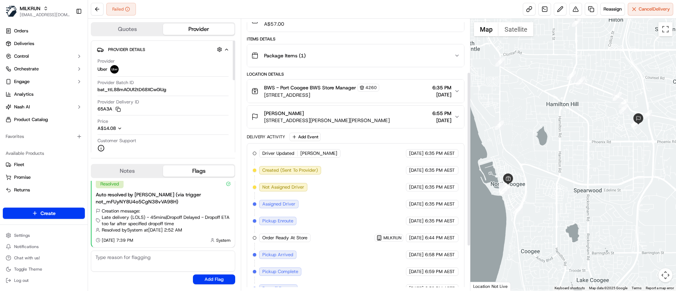
scroll to position [152, 0]
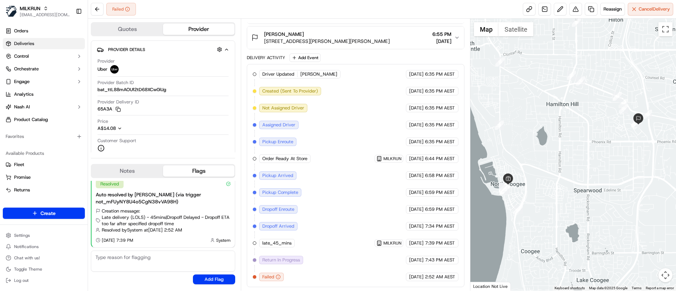
click at [39, 42] on link "Deliveries" at bounding box center [44, 43] width 82 height 11
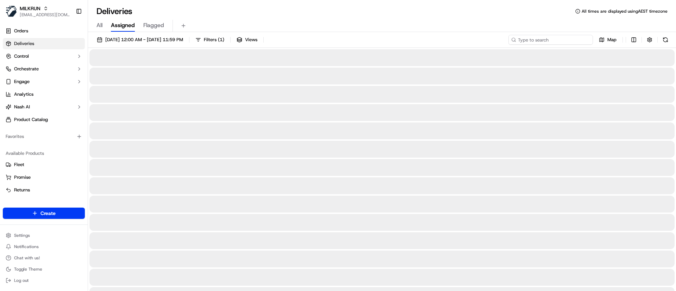
click at [546, 38] on input at bounding box center [550, 40] width 84 height 10
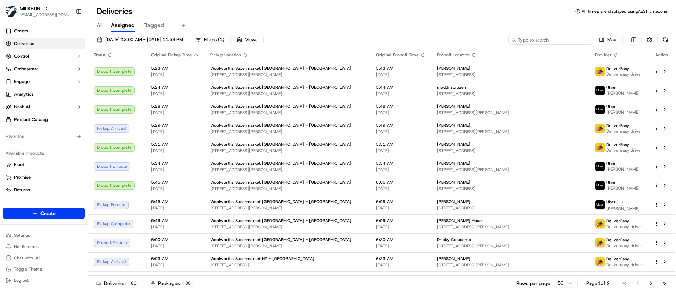
paste input "c3345d4b-4851-48da-a112-9afb6aa14894"
type input "c3345d4b-4851-48da-a112-9afb6aa14894"
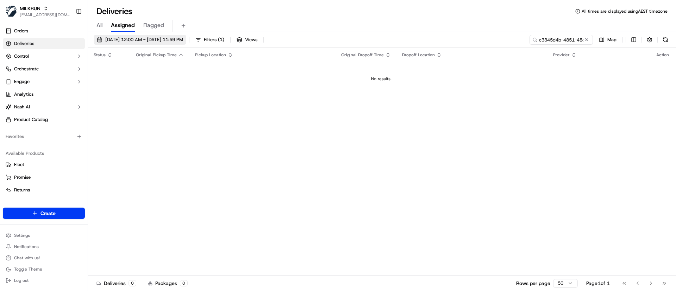
click at [109, 39] on span "20/09/2025 12:00 AM - 20/09/2025 11:59 PM" at bounding box center [144, 40] width 78 height 6
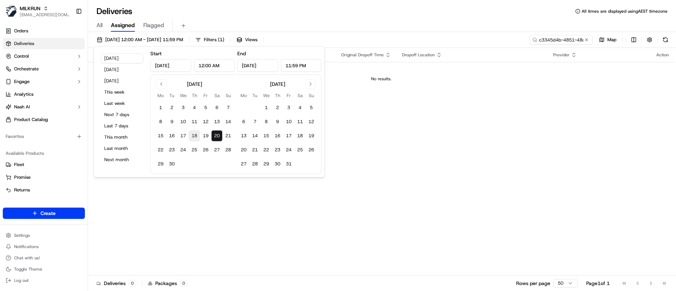
click at [196, 135] on button "18" at bounding box center [194, 135] width 11 height 11
type input "Sep 18, 2025"
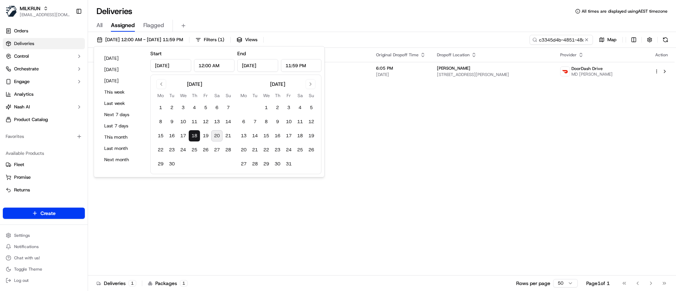
click at [404, 121] on div "Status Original Pickup Time Pickup Location Original Dropoff Time Dropoff Locat…" at bounding box center [381, 162] width 586 height 228
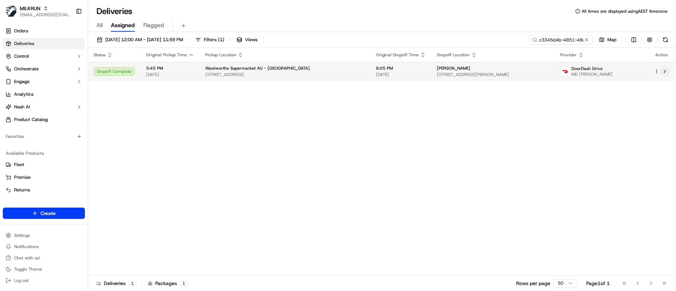
click at [667, 73] on button at bounding box center [664, 71] width 8 height 8
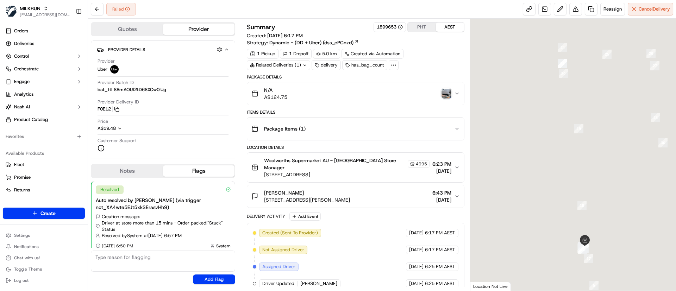
scroll to position [81, 0]
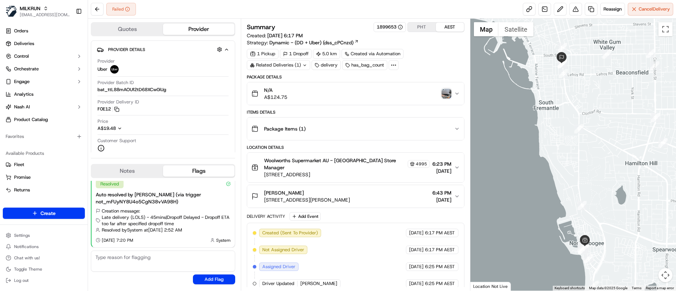
click at [446, 93] on img "button" at bounding box center [446, 94] width 10 height 10
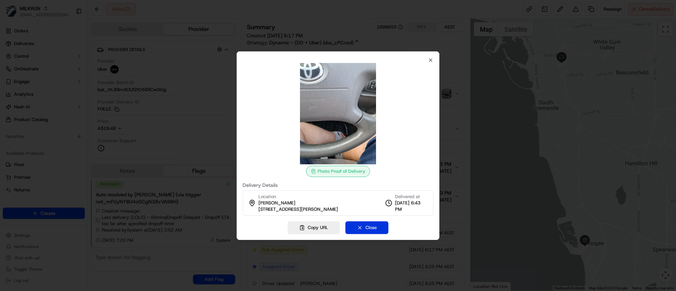
click at [357, 231] on button "Close" at bounding box center [366, 227] width 43 height 13
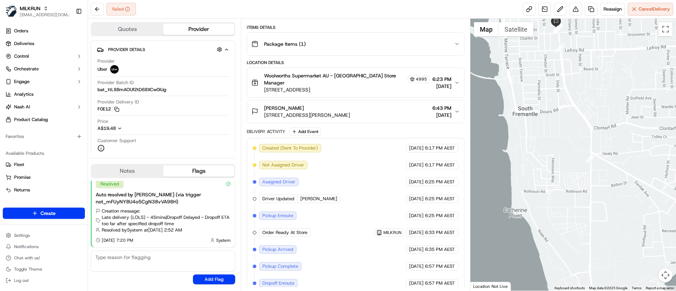
scroll to position [159, 0]
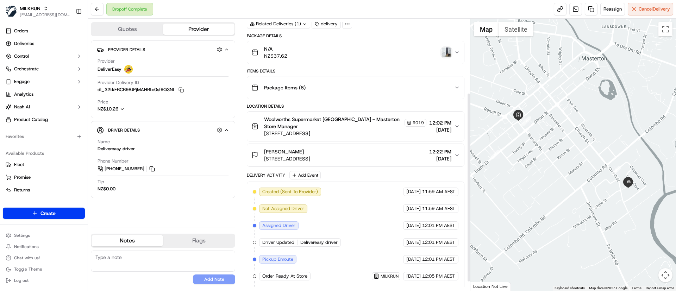
scroll to position [119, 0]
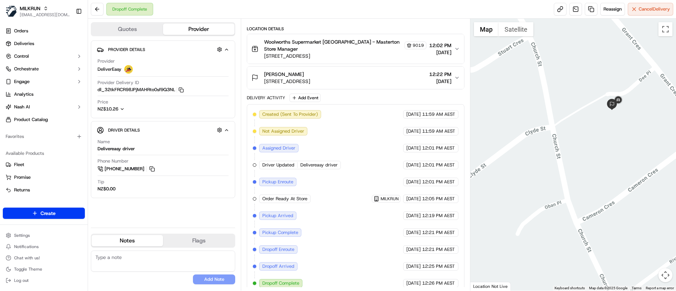
drag, startPoint x: 260, startPoint y: 75, endPoint x: 323, endPoint y: 77, distance: 63.7
click at [310, 77] on div "Kauri Matthews 11 Dee Place, Masterton, Wellington Region 5810, NZ" at bounding box center [280, 78] width 59 height 14
click at [310, 71] on div "Kauri Matthews" at bounding box center [287, 74] width 46 height 7
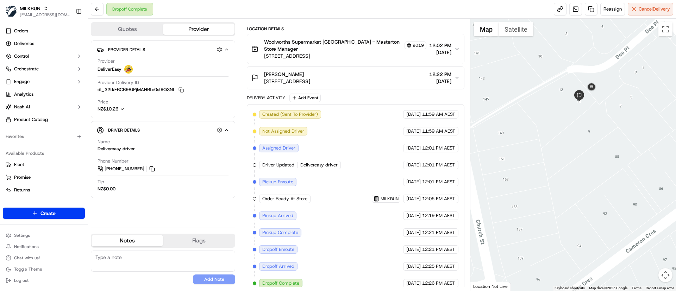
drag, startPoint x: 262, startPoint y: 77, endPoint x: 392, endPoint y: 79, distance: 130.6
click at [392, 79] on button "Kauri Matthews 11 Dee Place, Masterton, Wellington Region 5810, NZ 12:22 PM 19/…" at bounding box center [355, 78] width 216 height 23
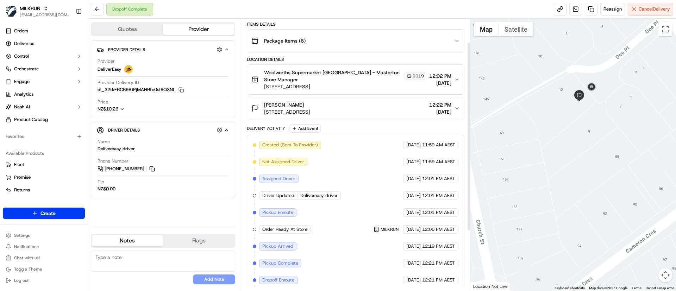
scroll to position [26, 0]
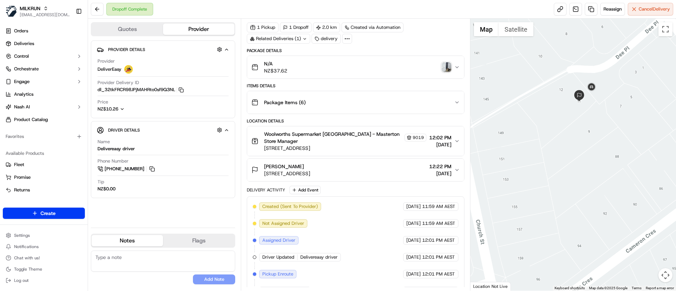
click at [452, 65] on div "N/A NZ$37.62" at bounding box center [352, 67] width 202 height 14
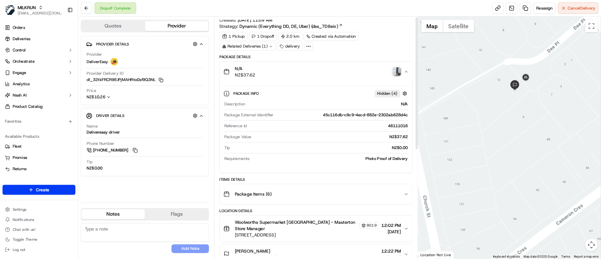
scroll to position [0, 0]
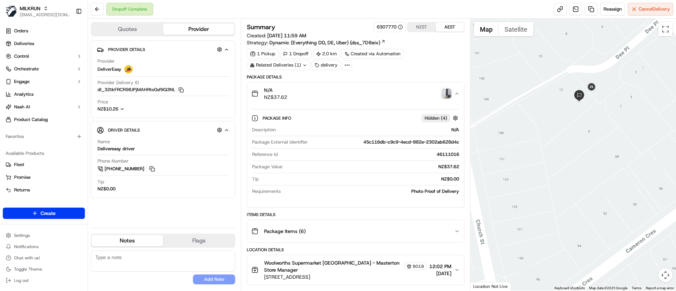
click at [447, 94] on img "button" at bounding box center [446, 94] width 10 height 10
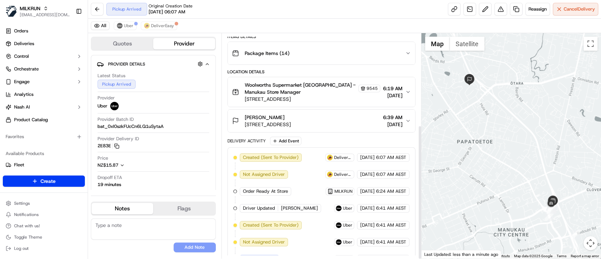
scroll to position [153, 0]
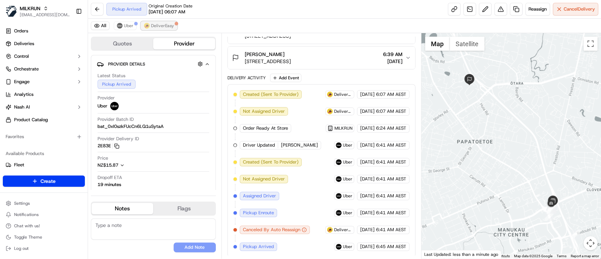
click at [158, 27] on span "DeliverEasy" at bounding box center [162, 26] width 23 height 6
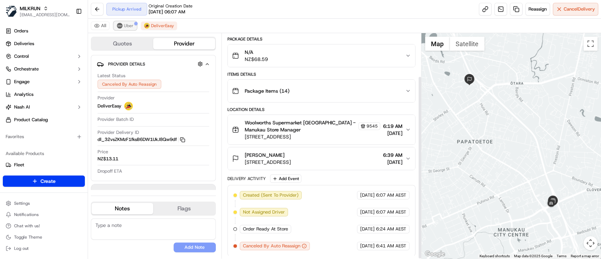
click at [126, 23] on span "Uber" at bounding box center [129, 26] width 10 height 6
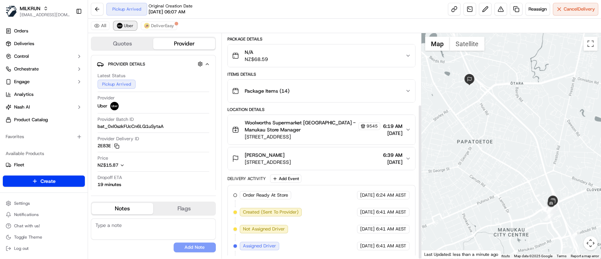
scroll to position [103, 0]
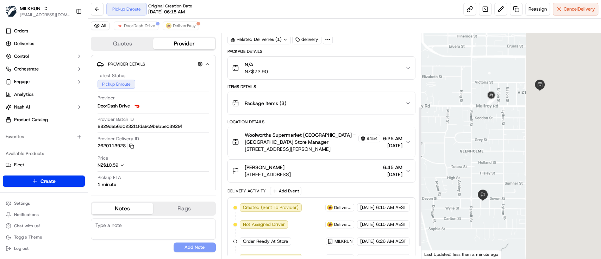
scroll to position [137, 0]
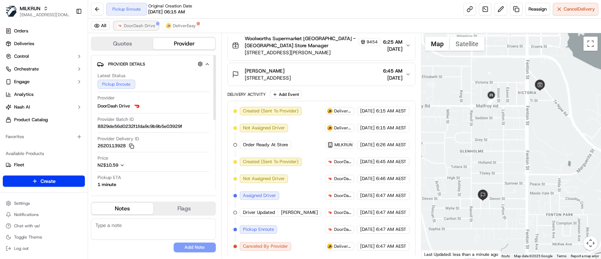
click at [128, 27] on span "DoorDash Drive" at bounding box center [139, 26] width 31 height 6
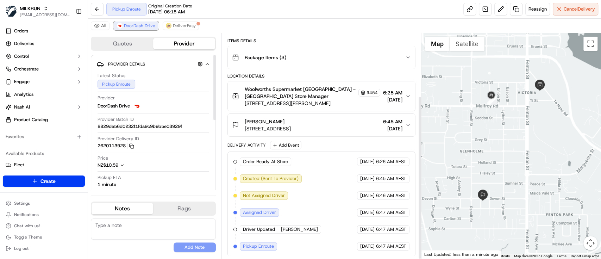
scroll to position [86, 0]
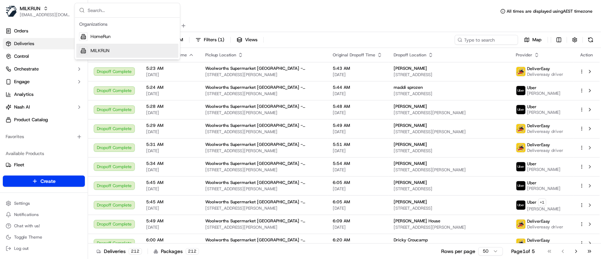
click at [104, 47] on div "MILKRUN" at bounding box center [127, 51] width 102 height 14
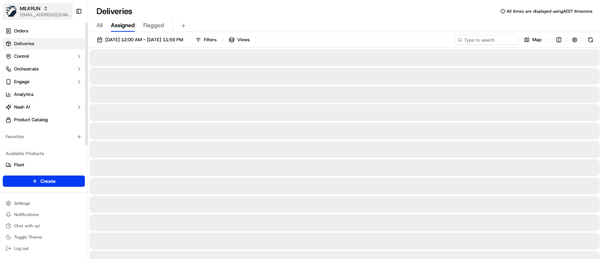
click at [49, 16] on span "[EMAIL_ADDRESS][DOMAIN_NAME]" at bounding box center [45, 15] width 50 height 6
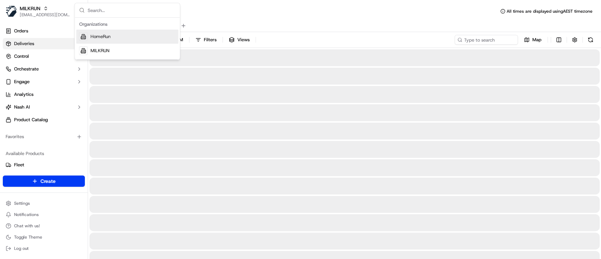
click at [107, 39] on span "HomeRun" at bounding box center [100, 36] width 20 height 6
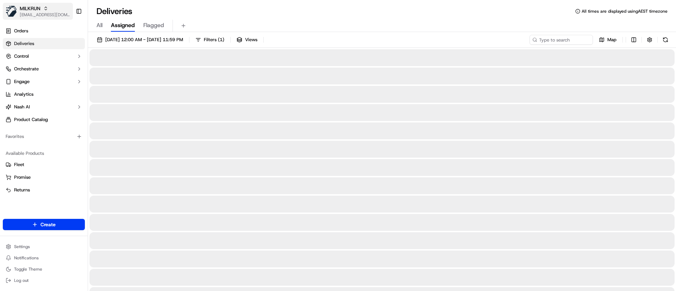
click at [43, 17] on span "[EMAIL_ADDRESS][DOMAIN_NAME]" at bounding box center [45, 15] width 50 height 6
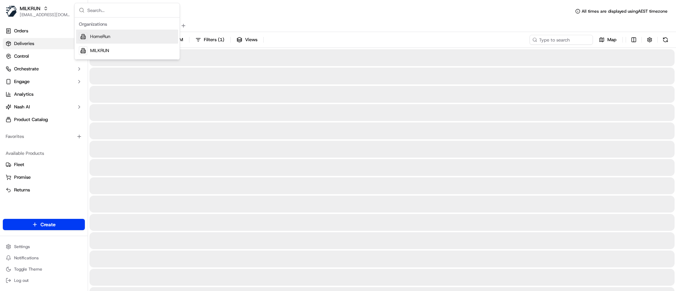
click at [115, 36] on div "HomeRun" at bounding box center [127, 37] width 102 height 14
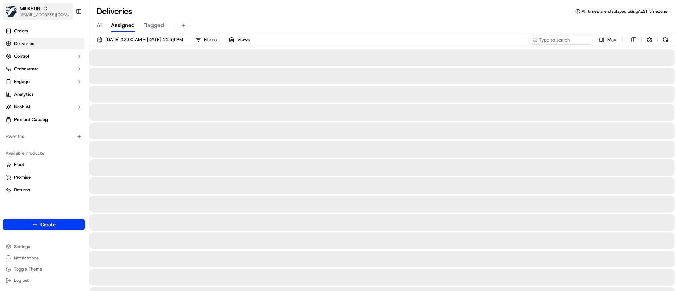
click at [43, 6] on icon "button" at bounding box center [45, 8] width 5 height 5
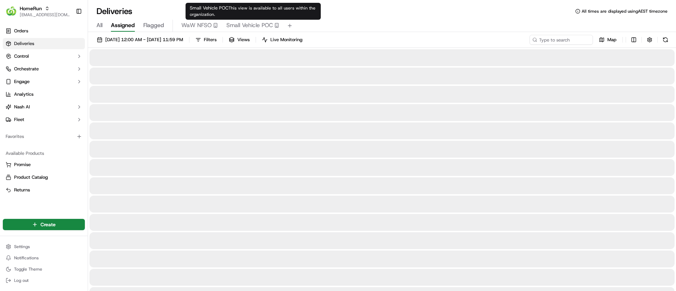
click at [249, 24] on span "Small Vehicle POC" at bounding box center [249, 25] width 46 height 8
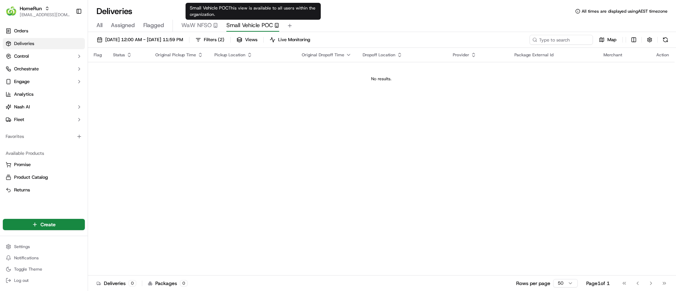
click at [239, 28] on span "Small Vehicle POC" at bounding box center [249, 25] width 46 height 8
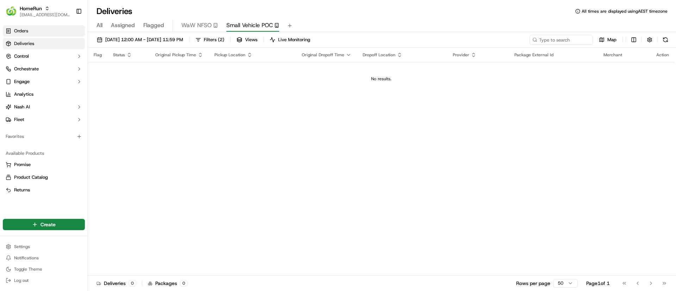
click at [22, 31] on span "Orders" at bounding box center [21, 31] width 14 height 6
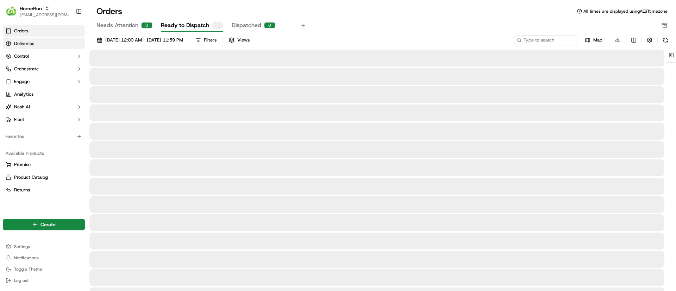
click at [24, 44] on span "Deliveries" at bounding box center [24, 43] width 20 height 6
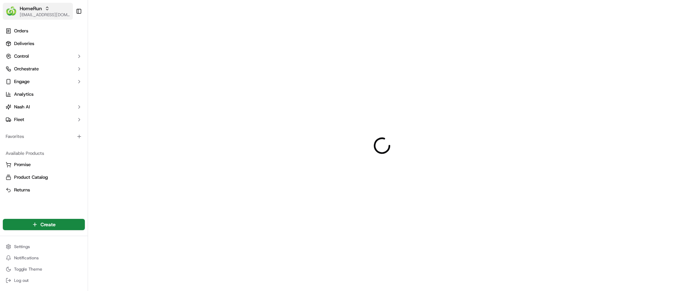
click at [35, 11] on span "HomeRun" at bounding box center [31, 8] width 22 height 7
click at [29, 10] on span "HomeRun" at bounding box center [31, 8] width 22 height 7
click at [31, 11] on span "HomeRun" at bounding box center [31, 8] width 22 height 7
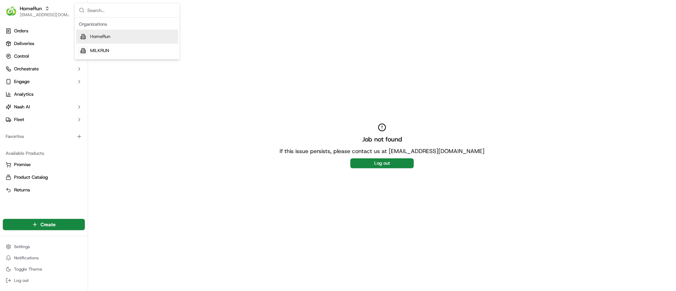
click at [96, 39] on span "HomeRun" at bounding box center [100, 36] width 20 height 6
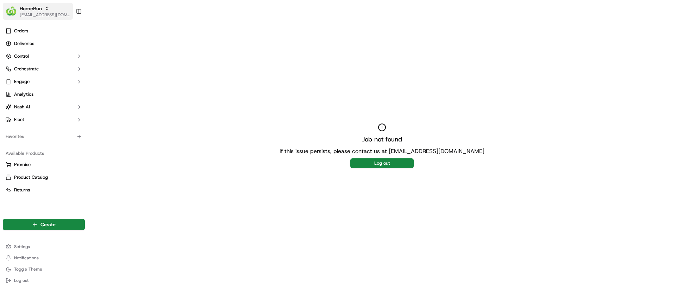
click at [46, 10] on icon "button" at bounding box center [47, 8] width 5 height 5
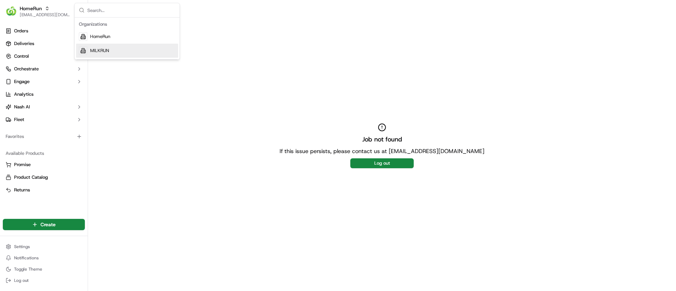
click at [100, 50] on span "MILKRUN" at bounding box center [99, 51] width 19 height 6
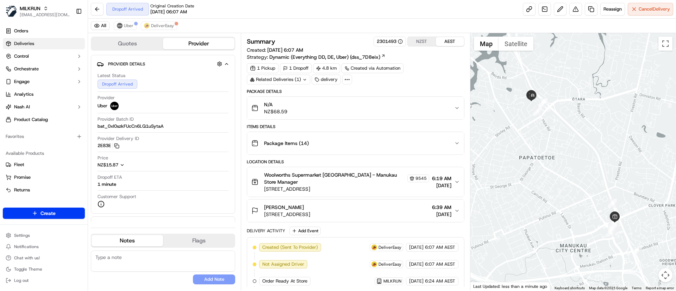
click at [45, 44] on link "Deliveries" at bounding box center [44, 43] width 82 height 11
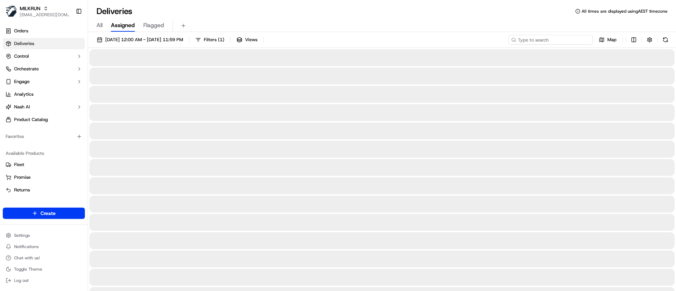
click at [543, 38] on input at bounding box center [550, 40] width 84 height 10
paste input "50959bf7-1e9e-4294-abc3-0325f43892e7"
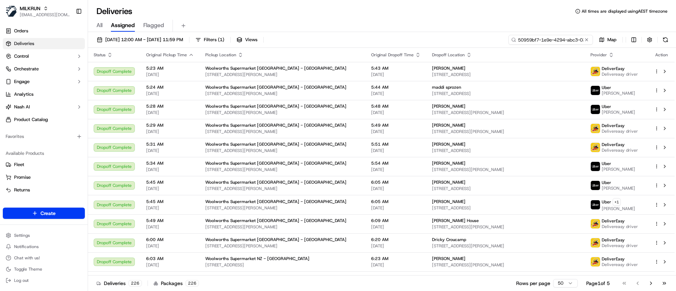
scroll to position [0, 33]
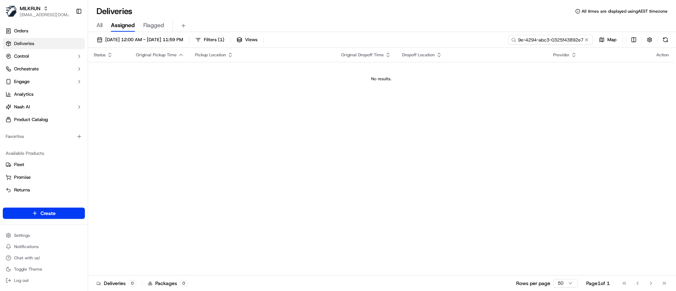
type input "50959bf7-1e9e-4294-abc3-0325f43892e7"
click at [109, 38] on span "20/09/2025 12:00 AM - 20/09/2025 11:59 PM" at bounding box center [144, 40] width 78 height 6
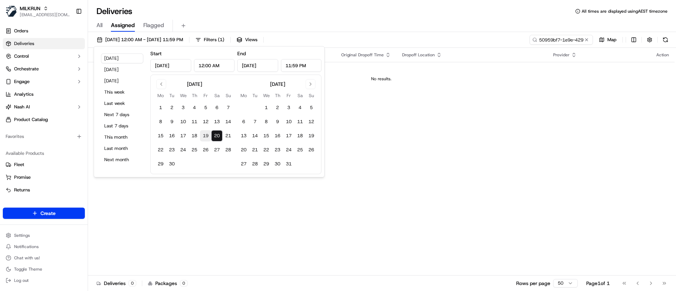
click at [206, 134] on button "19" at bounding box center [205, 135] width 11 height 11
type input "Sep 19, 2025"
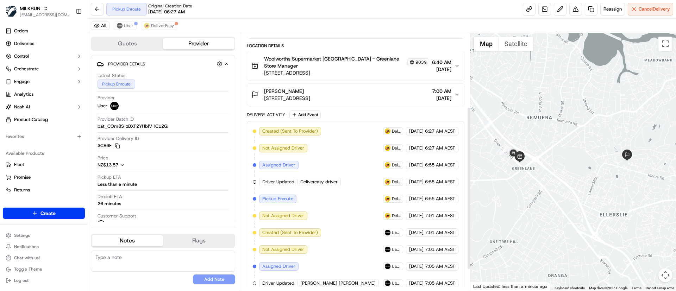
scroll to position [150, 0]
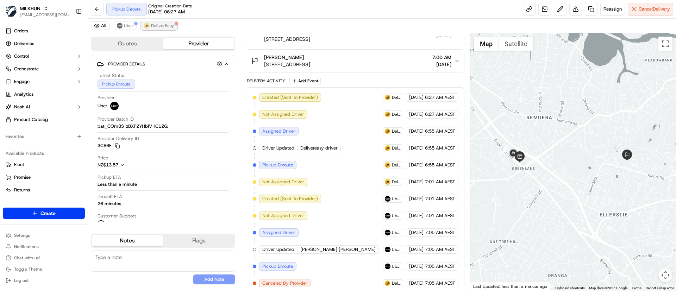
click at [162, 27] on span "DeliverEasy" at bounding box center [162, 26] width 23 height 6
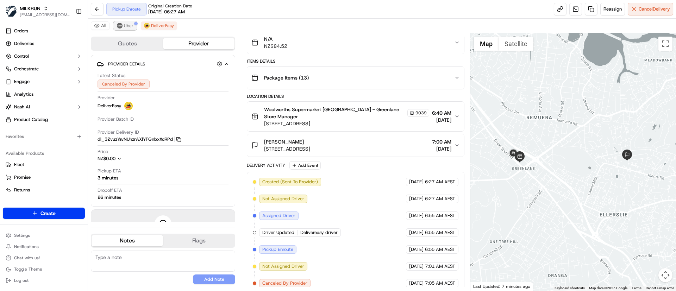
click at [123, 26] on button "Uber" at bounding box center [125, 25] width 23 height 8
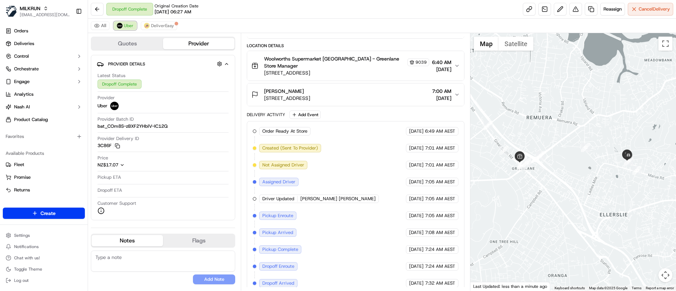
scroll to position [133, 0]
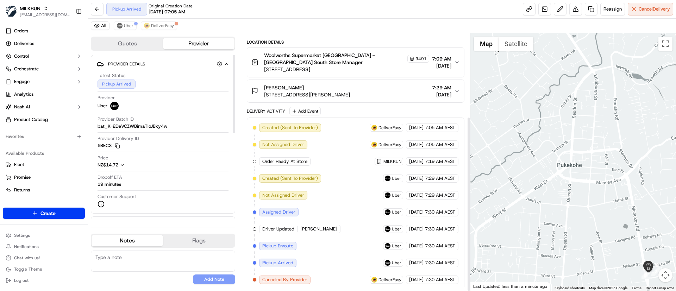
scroll to position [122, 0]
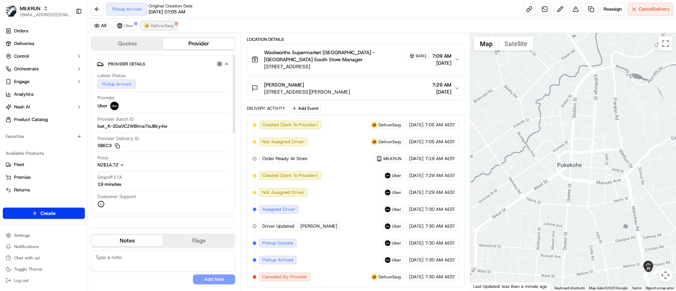
click at [164, 27] on span "DeliverEasy" at bounding box center [162, 26] width 23 height 6
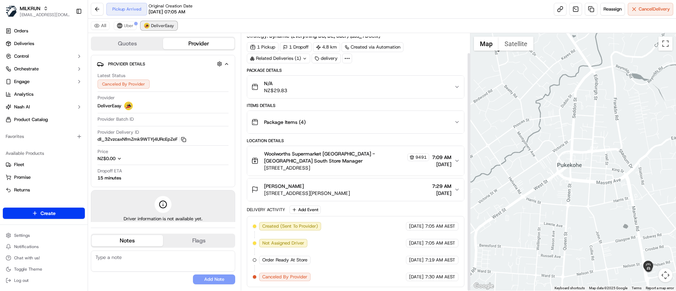
scroll to position [21, 0]
click at [124, 24] on span "Uber" at bounding box center [129, 26] width 10 height 6
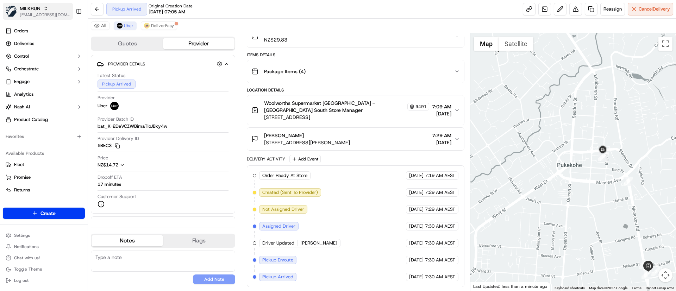
click at [49, 13] on span "[EMAIL_ADDRESS][DOMAIN_NAME]" at bounding box center [45, 15] width 50 height 6
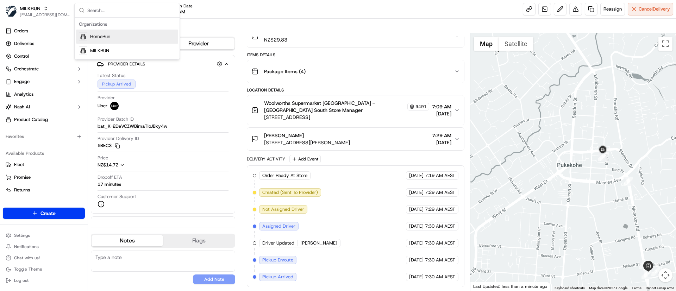
click at [94, 36] on span "HomeRun" at bounding box center [100, 36] width 20 height 6
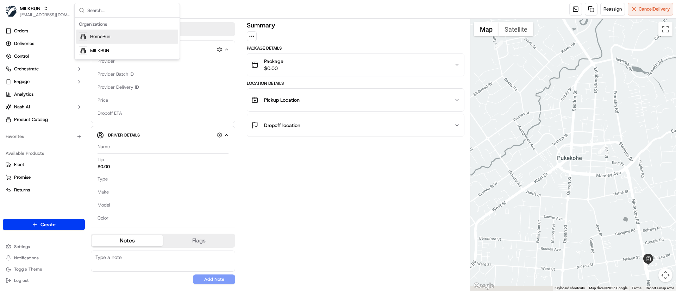
scroll to position [0, 0]
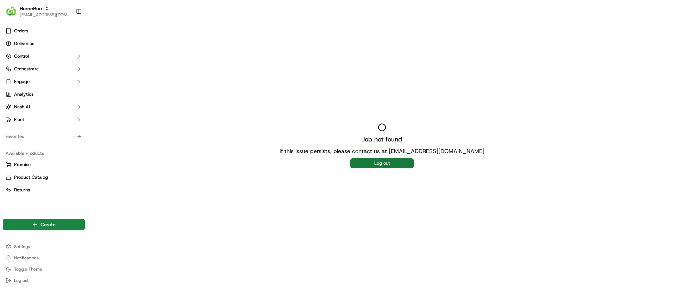
click at [387, 165] on button "Log out" at bounding box center [381, 163] width 63 height 10
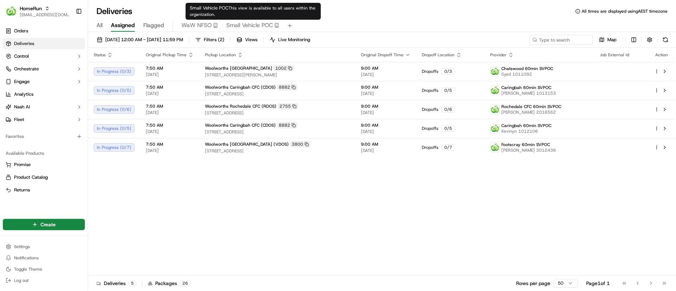
click at [251, 24] on span "Small Vehicle POC" at bounding box center [249, 25] width 46 height 8
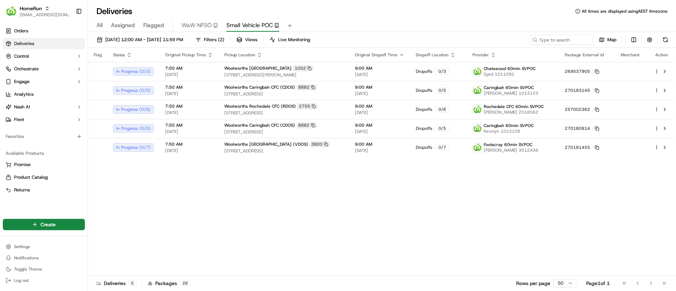
click at [228, 216] on div "Flag Status Original Pickup Time Pickup Location Original Dropoff Time Dropoff …" at bounding box center [381, 162] width 586 height 228
